Goal: Transaction & Acquisition: Download file/media

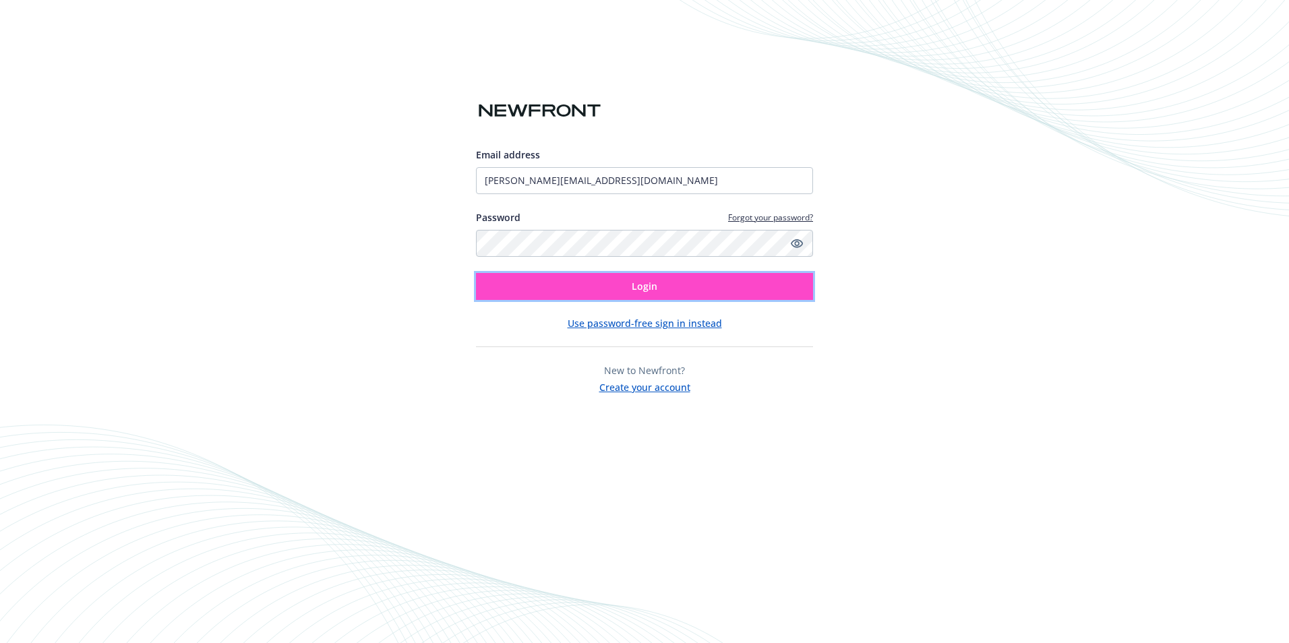
click at [621, 285] on button "Login" at bounding box center [644, 286] width 337 height 27
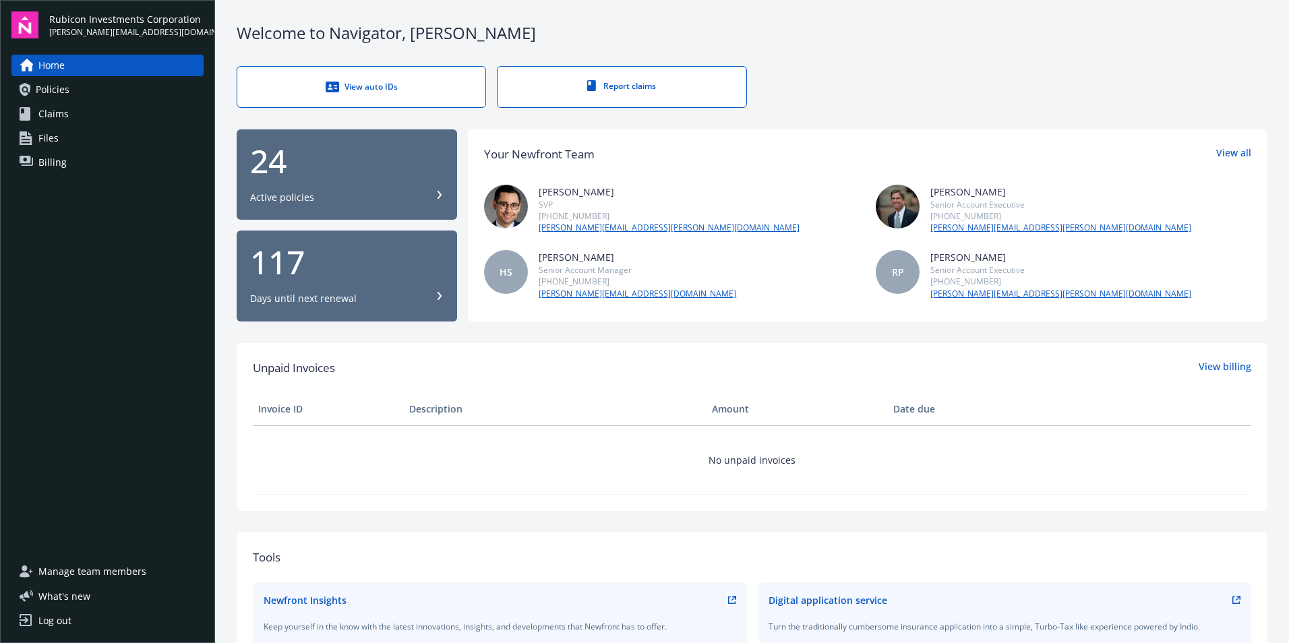
click at [60, 85] on span "Policies" at bounding box center [53, 90] width 34 height 22
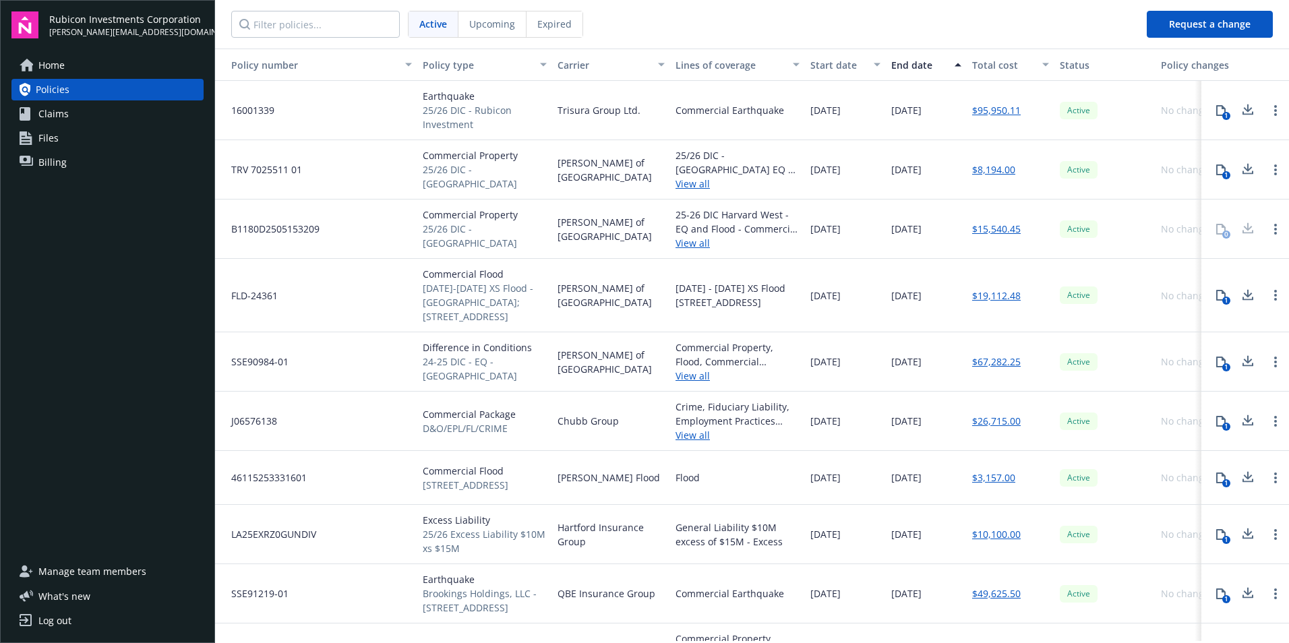
click at [988, 113] on link "$95,950.11" at bounding box center [996, 110] width 49 height 14
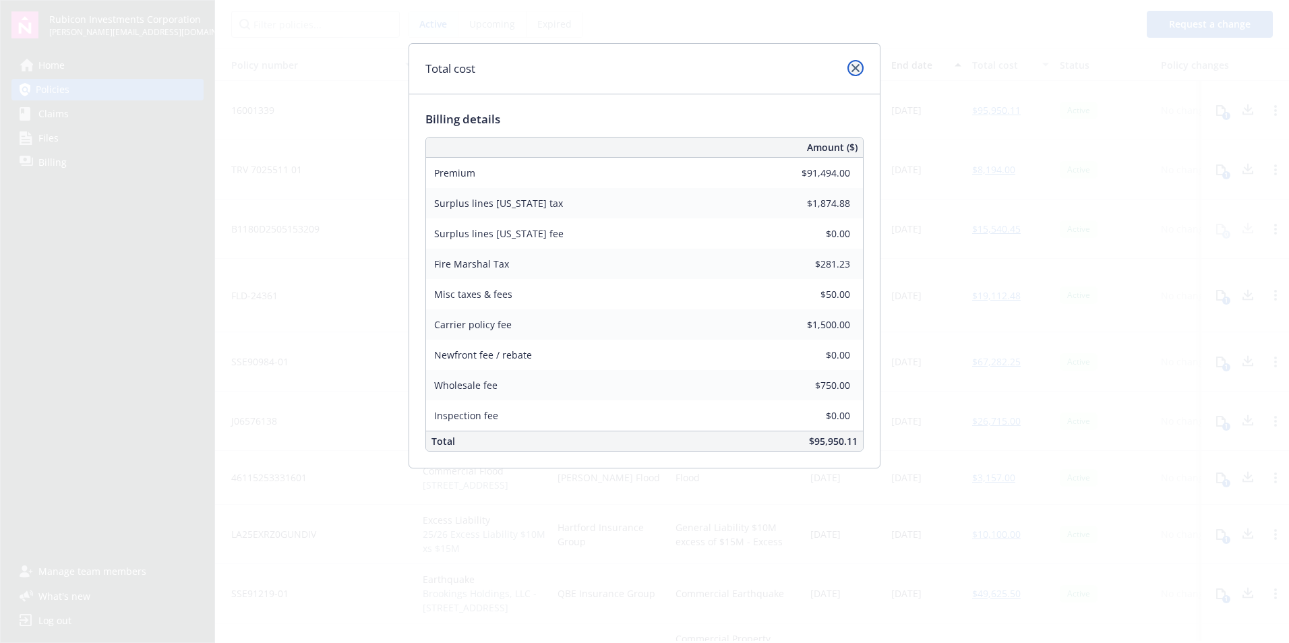
click at [858, 67] on icon "close" at bounding box center [856, 68] width 8 height 8
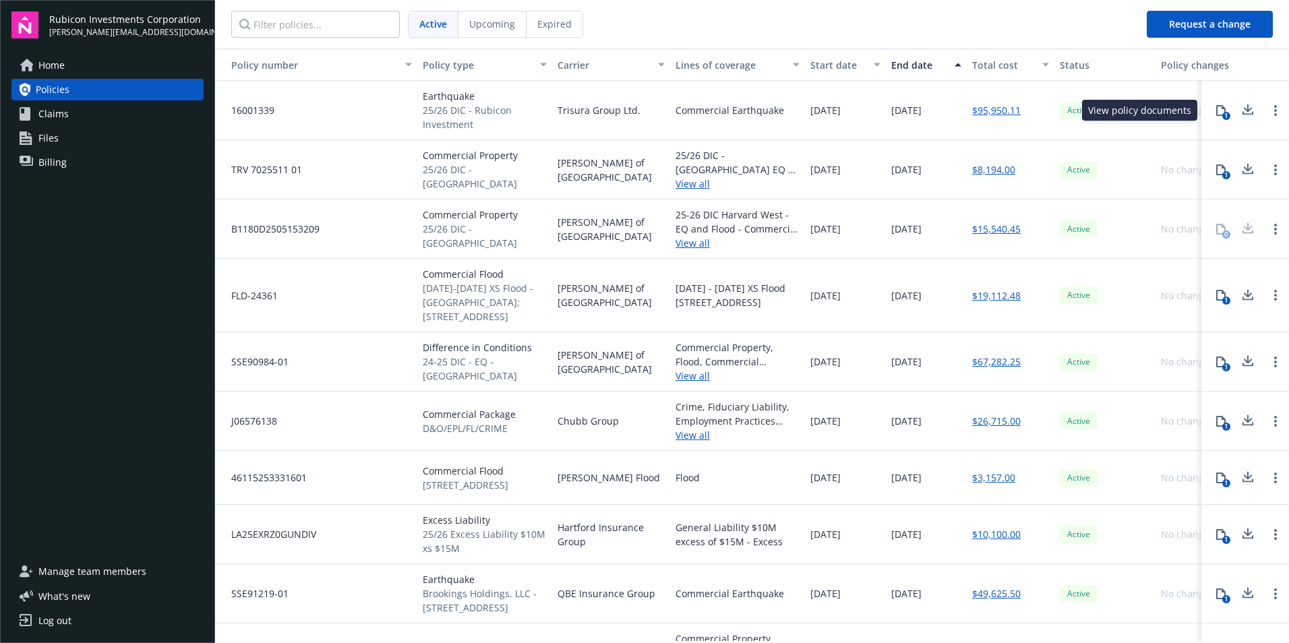
click at [1216, 112] on icon at bounding box center [1221, 110] width 11 height 11
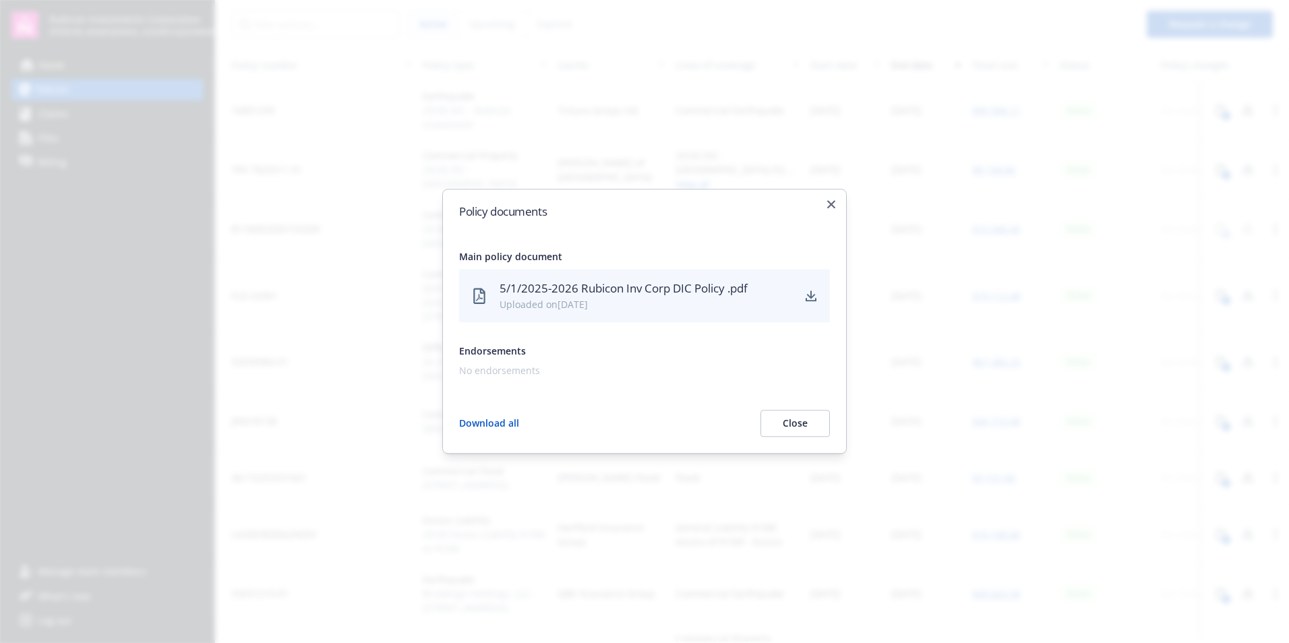
click at [654, 285] on div "5/1/2025-2026 Rubicon Inv Corp DIC Policy .pdf" at bounding box center [646, 289] width 293 height 18
click at [809, 295] on icon "download" at bounding box center [811, 296] width 11 height 11
click at [831, 202] on icon "button" at bounding box center [831, 204] width 8 height 8
